Goal: Information Seeking & Learning: Learn about a topic

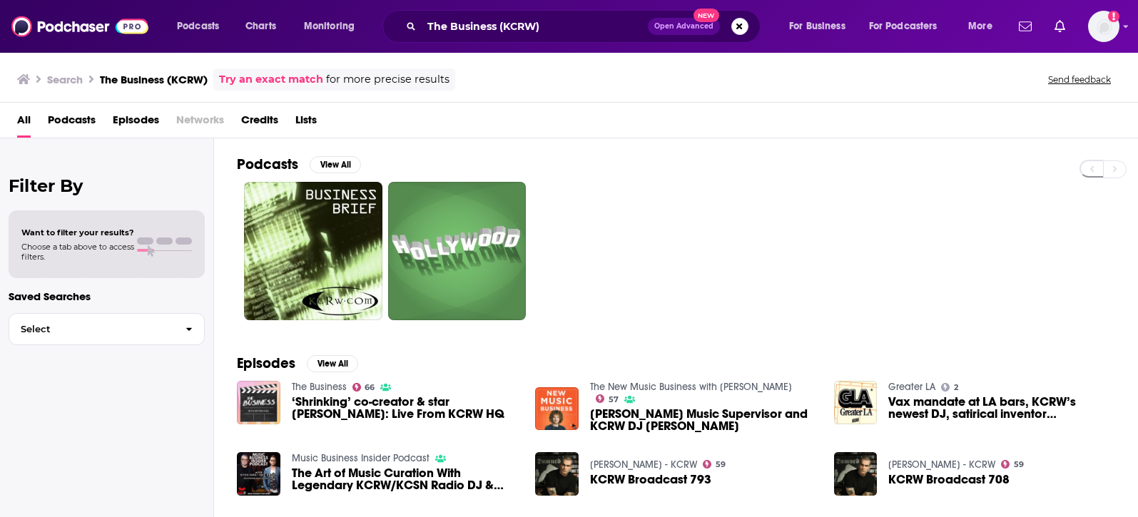
click at [392, 405] on span "‘Shrinking’ co-creator & star [PERSON_NAME]: Live From KCRW HQ" at bounding box center [405, 408] width 227 height 24
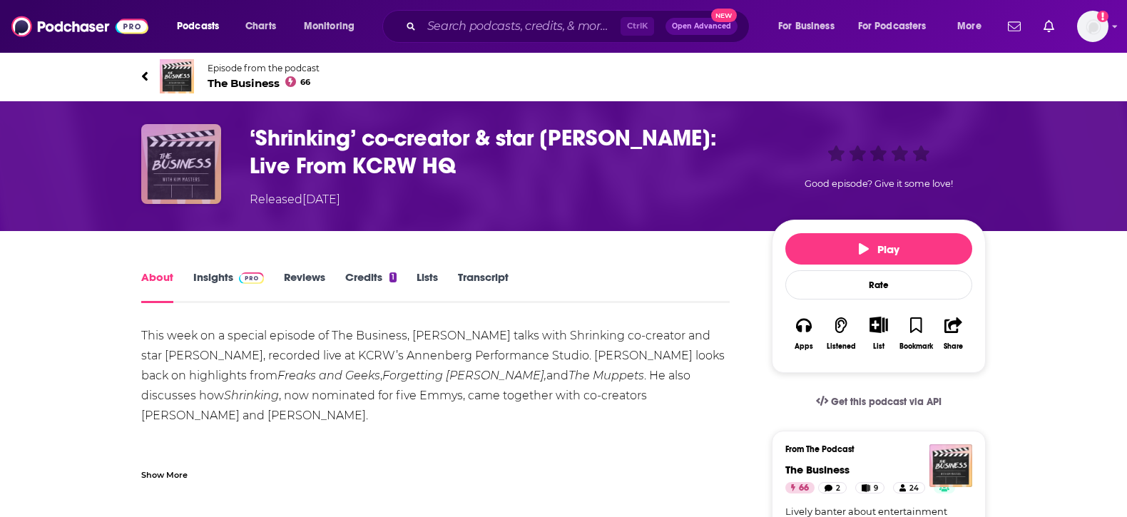
click at [178, 158] on img "‘Shrinking’ co-creator & star Jason Segel: Live From KCRW HQ" at bounding box center [181, 164] width 80 height 80
click at [243, 83] on span "The Business 66" at bounding box center [264, 83] width 112 height 14
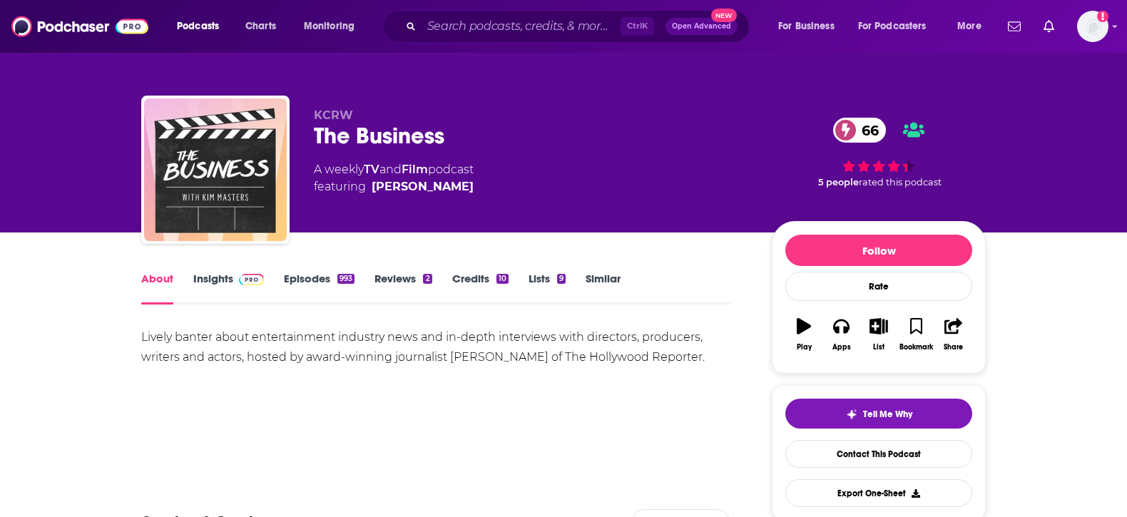
click at [207, 276] on link "Insights" at bounding box center [228, 288] width 71 height 33
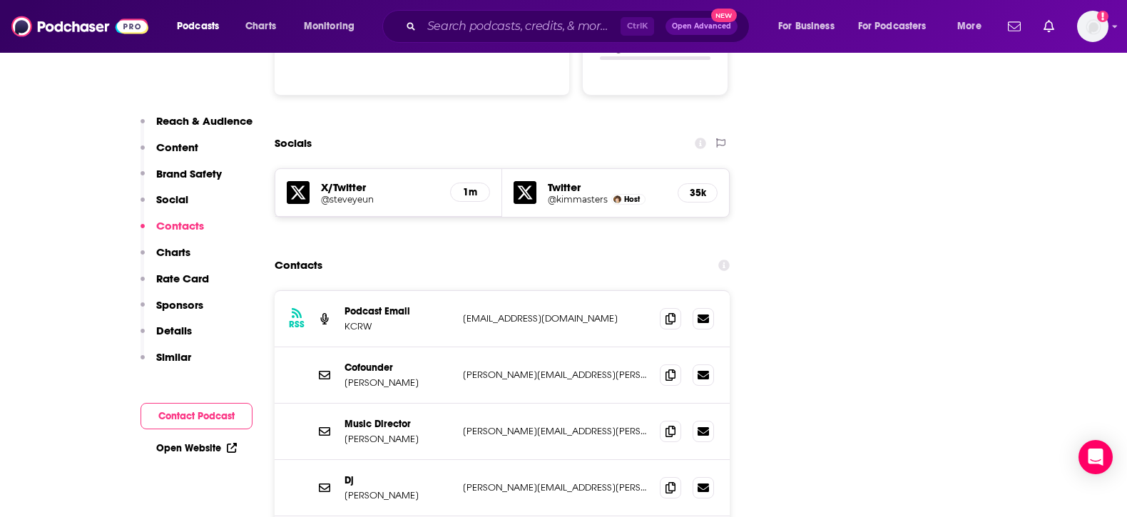
scroll to position [1570, 0]
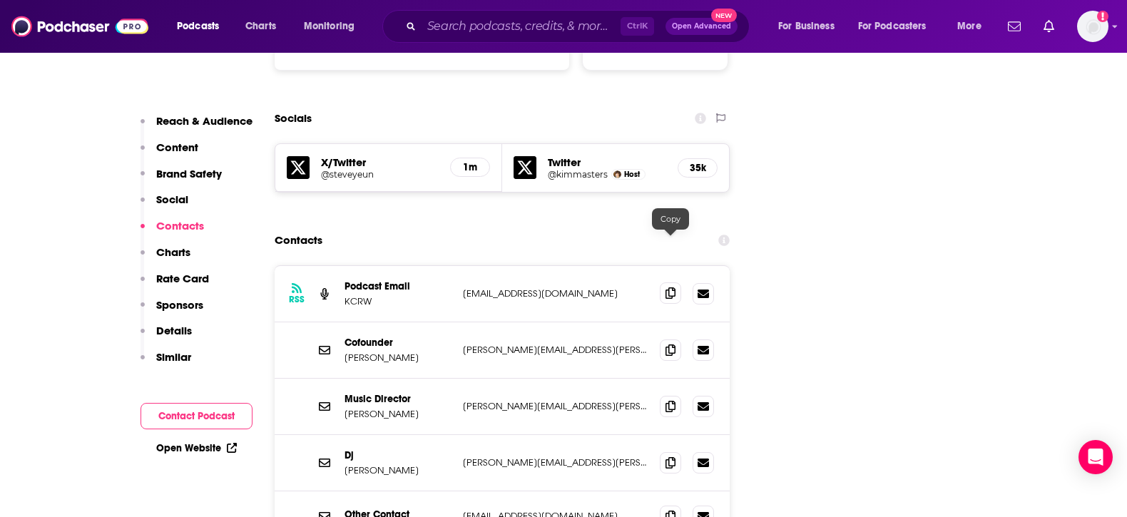
click at [669, 288] on icon at bounding box center [671, 293] width 10 height 11
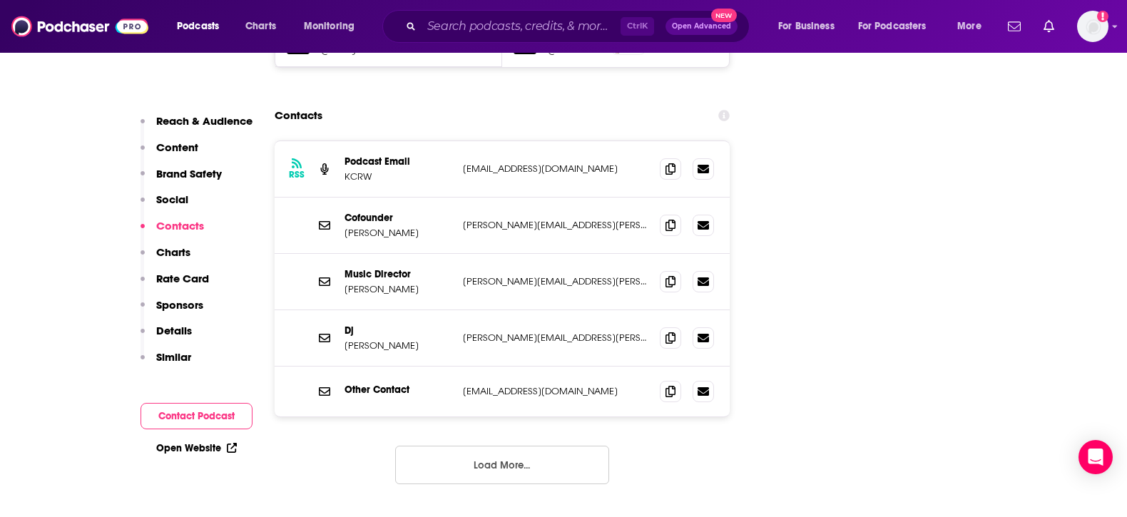
scroll to position [1855, 0]
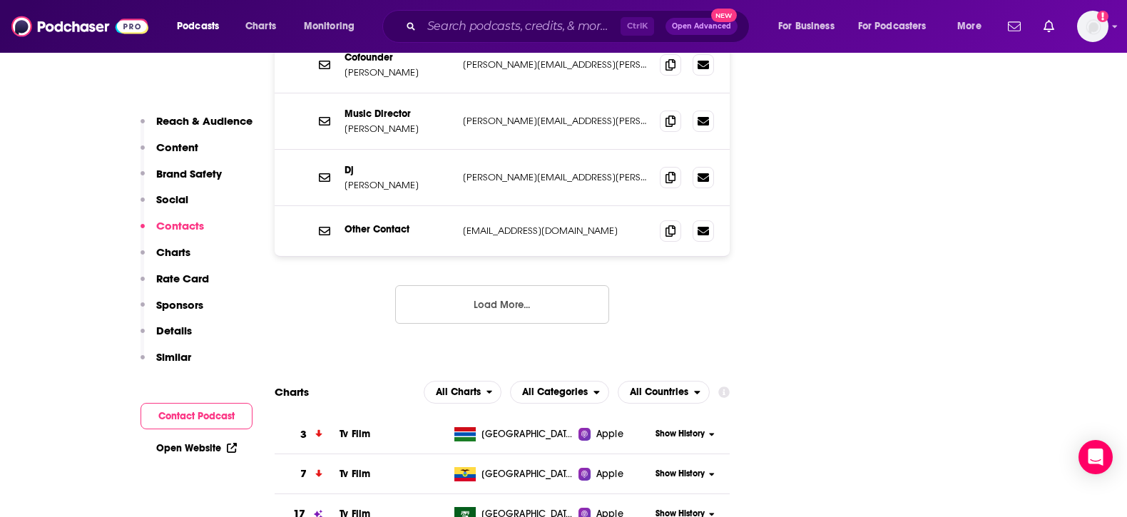
click at [544, 285] on button "Load More..." at bounding box center [502, 304] width 214 height 39
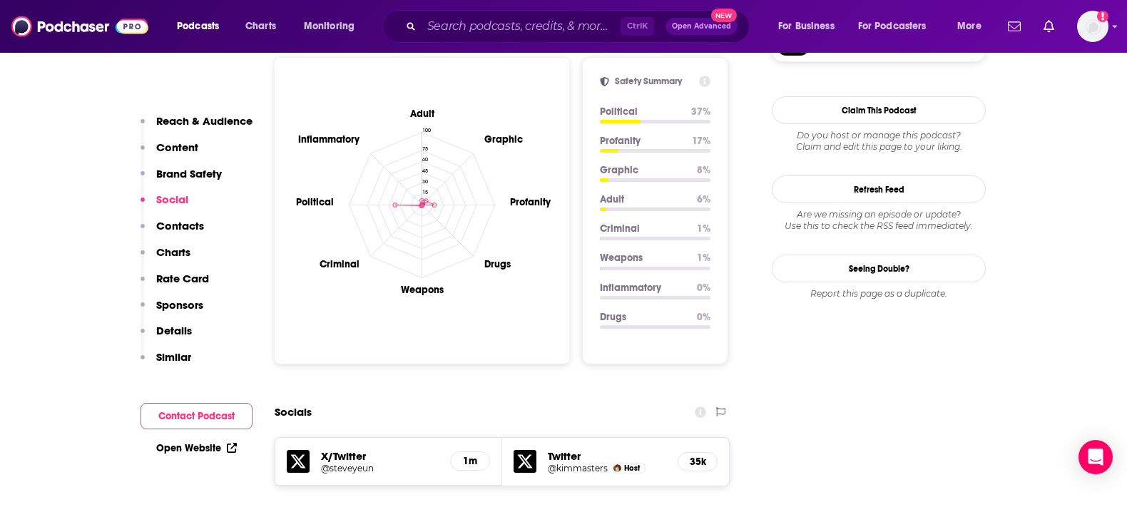
scroll to position [1356, 0]
